Goal: Find specific fact: Find specific fact

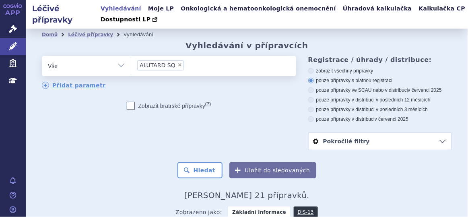
scroll to position [495, 0]
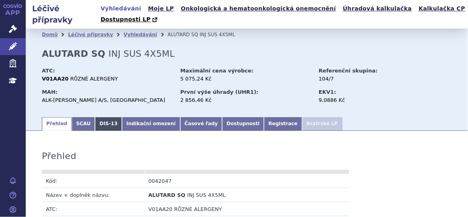
click at [100, 128] on link "DIS-13" at bounding box center [108, 124] width 27 height 14
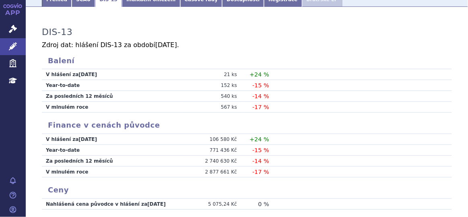
scroll to position [109, 0]
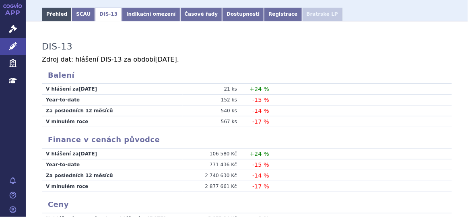
click at [57, 19] on link "Přehled" at bounding box center [57, 15] width 30 height 14
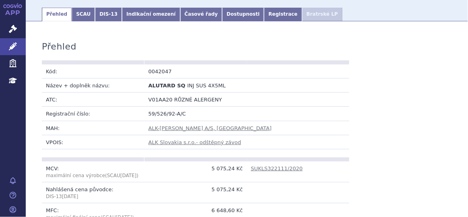
click at [158, 70] on td "0042047" at bounding box center [195, 71] width 103 height 14
copy td "0042047"
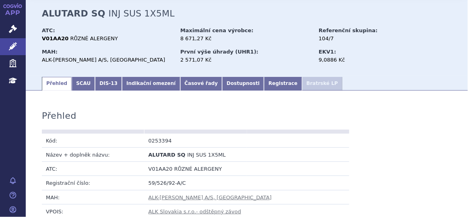
scroll to position [73, 0]
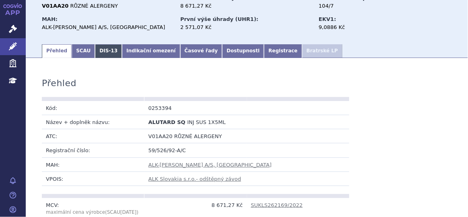
click at [104, 51] on link "DIS-13" at bounding box center [108, 51] width 27 height 14
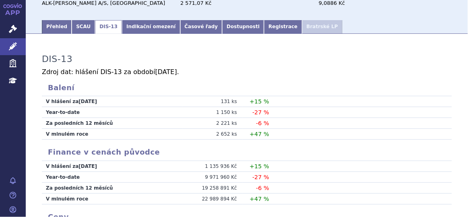
scroll to position [36, 0]
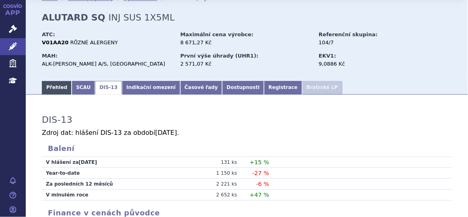
click at [55, 85] on link "Přehled" at bounding box center [57, 88] width 30 height 14
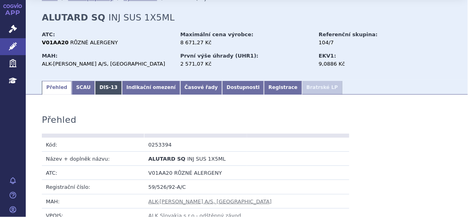
click at [103, 90] on link "DIS-13" at bounding box center [108, 88] width 27 height 14
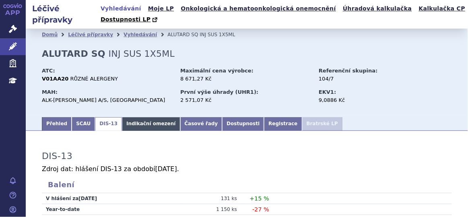
click at [124, 126] on link "Indikační omezení" at bounding box center [151, 124] width 58 height 14
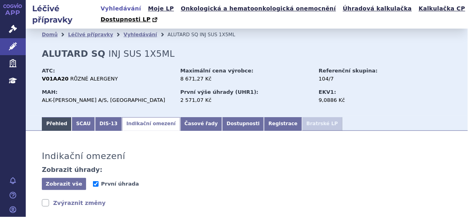
click at [52, 126] on link "Přehled" at bounding box center [57, 124] width 30 height 14
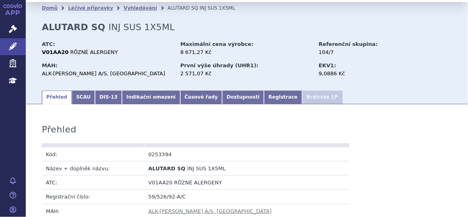
scroll to position [73, 0]
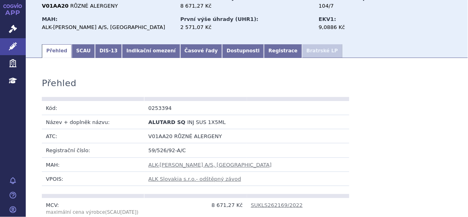
click at [157, 108] on td "0253394" at bounding box center [195, 108] width 103 height 14
copy td "0253394"
